Goal: Task Accomplishment & Management: Complete application form

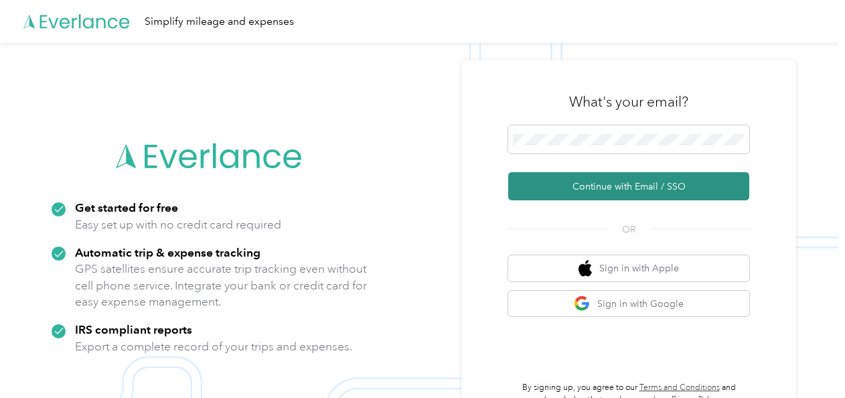
click at [598, 190] on button "Continue with Email / SSO" at bounding box center [628, 186] width 241 height 28
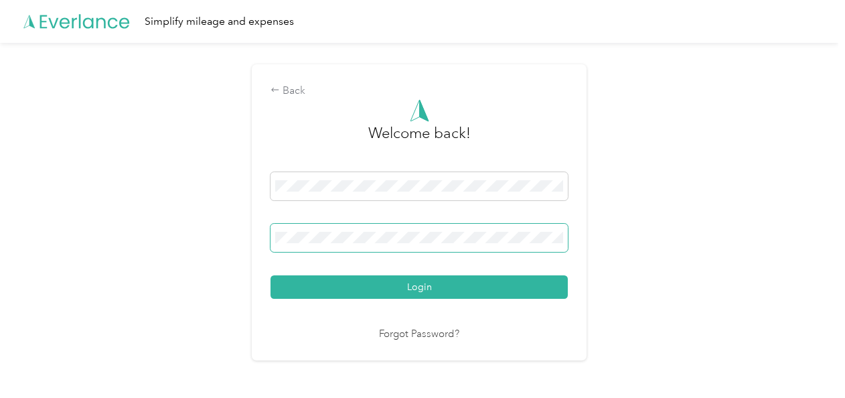
click at [271, 275] on button "Login" at bounding box center [419, 286] width 297 height 23
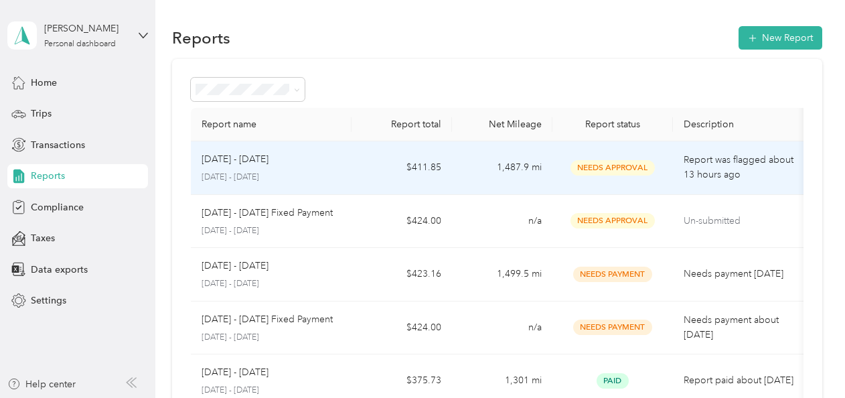
click at [608, 167] on span "Needs Approval" at bounding box center [613, 167] width 84 height 15
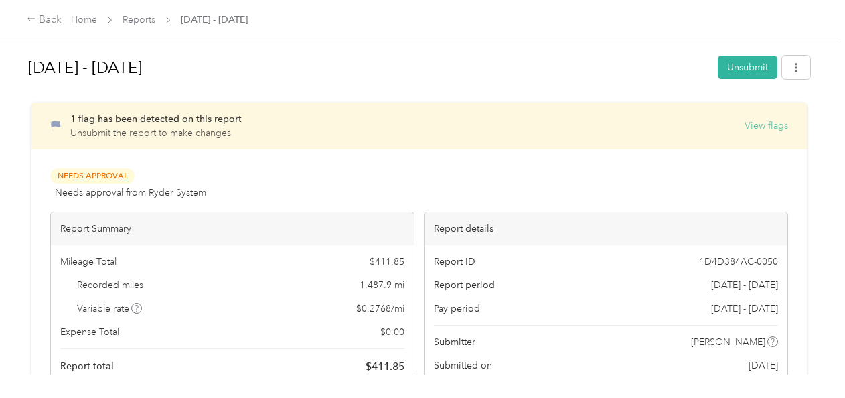
click at [758, 126] on button "View flags" at bounding box center [767, 126] width 44 height 14
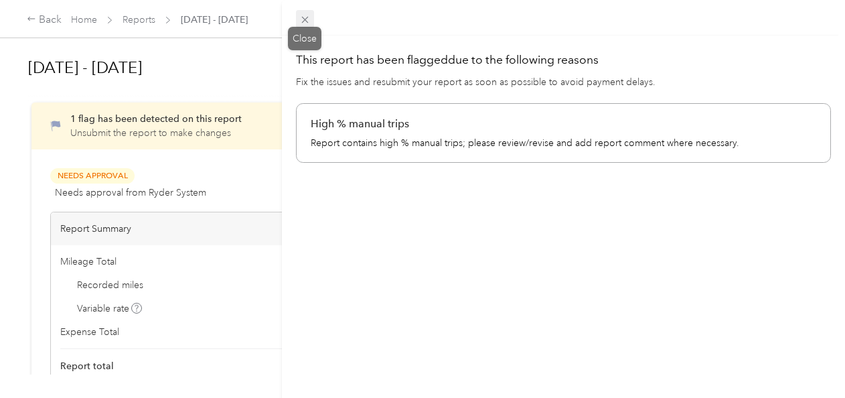
click at [306, 22] on icon at bounding box center [304, 19] width 11 height 11
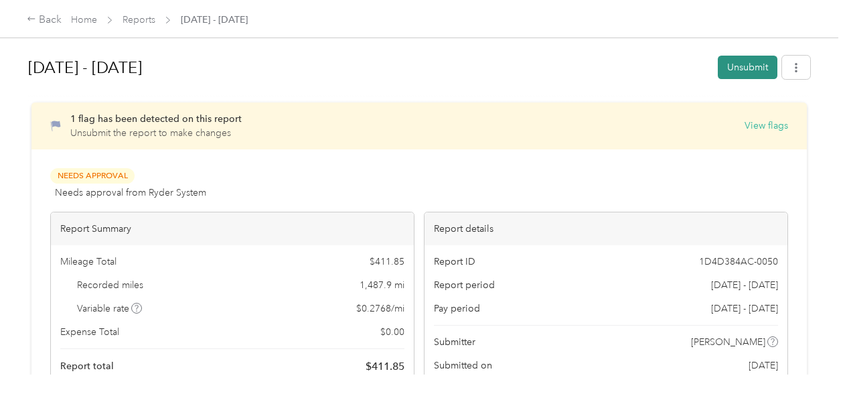
click at [732, 68] on button "Unsubmit" at bounding box center [748, 67] width 60 height 23
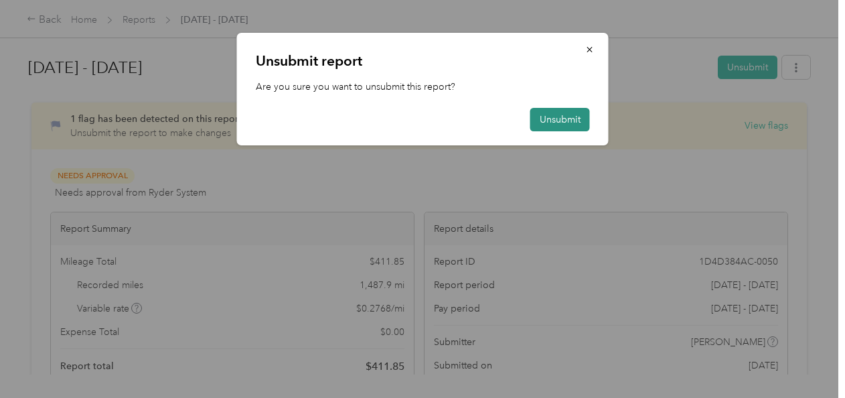
click at [572, 115] on button "Unsubmit" at bounding box center [561, 119] width 60 height 23
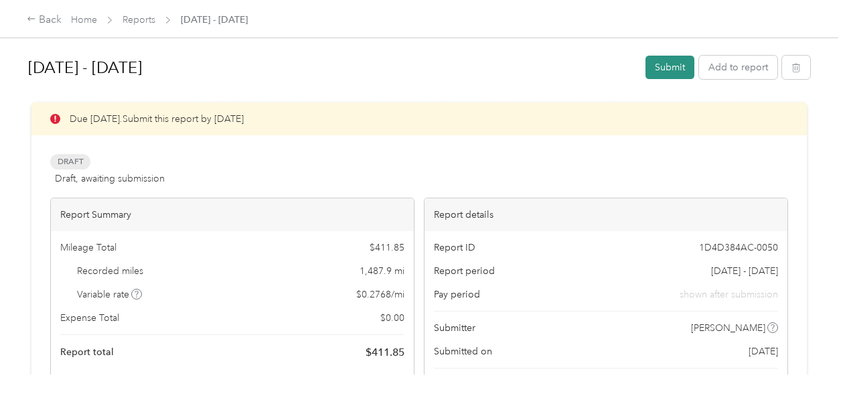
click at [669, 70] on button "Submit" at bounding box center [670, 67] width 49 height 23
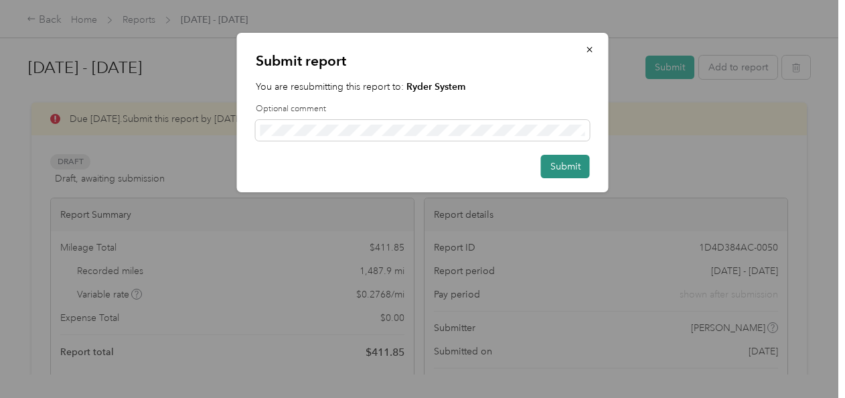
click at [557, 169] on button "Submit" at bounding box center [565, 166] width 49 height 23
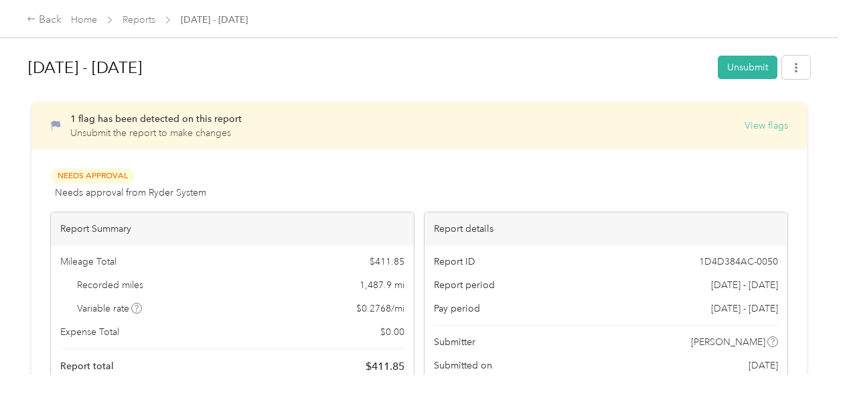
click at [748, 127] on button "View flags" at bounding box center [767, 126] width 44 height 14
click at [728, 64] on button "Unsubmit" at bounding box center [748, 67] width 60 height 23
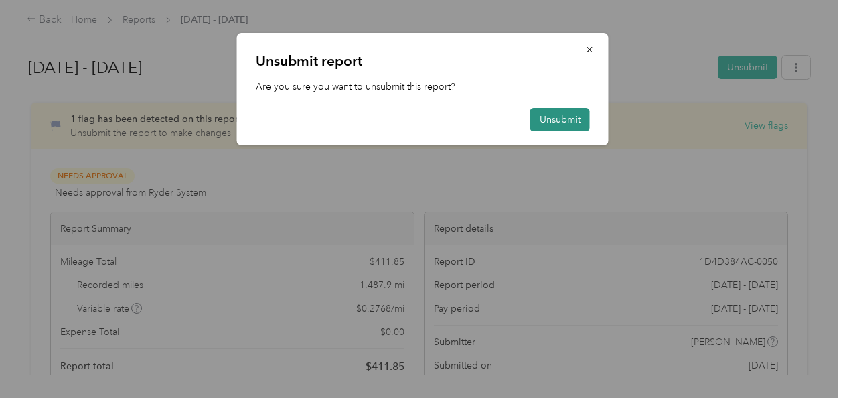
click at [567, 118] on button "Unsubmit" at bounding box center [561, 119] width 60 height 23
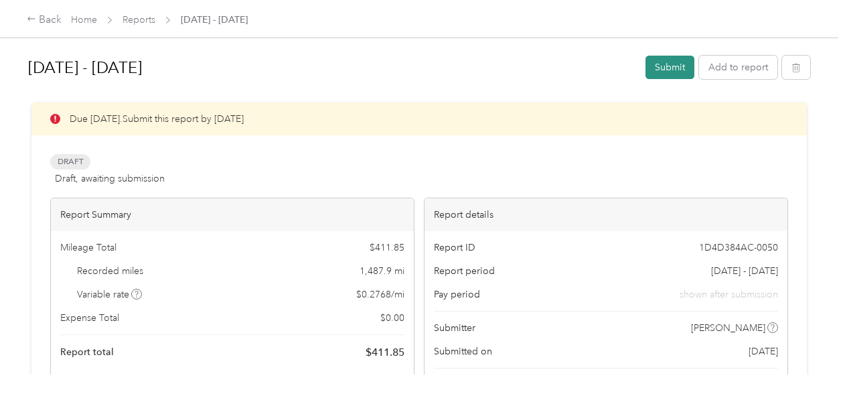
click at [667, 64] on button "Submit" at bounding box center [670, 67] width 49 height 23
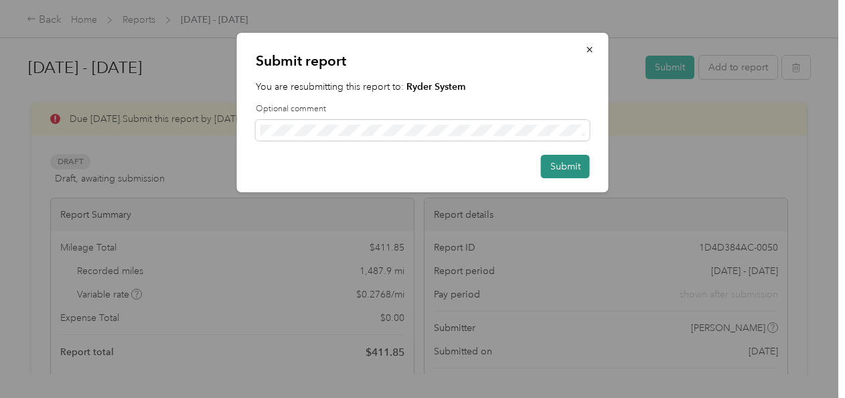
click at [554, 169] on button "Submit" at bounding box center [565, 166] width 49 height 23
